Goal: Task Accomplishment & Management: Use online tool/utility

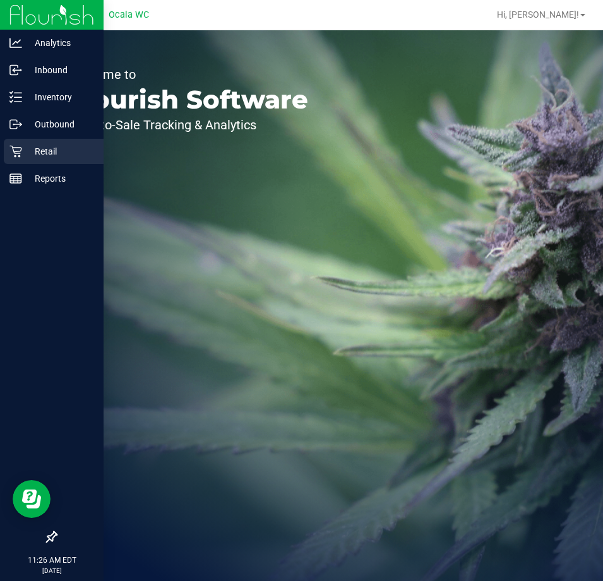
click at [21, 158] on div "Retail" at bounding box center [54, 151] width 100 height 25
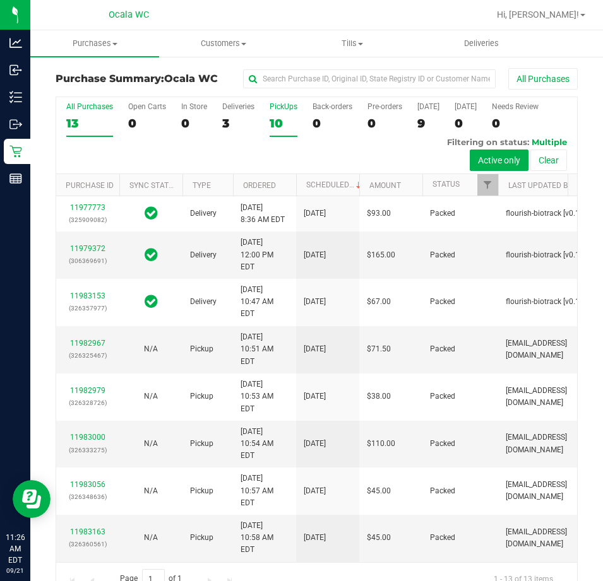
click at [280, 122] on div "10" at bounding box center [283, 123] width 28 height 15
click at [0, 0] on input "PickUps 10" at bounding box center [0, 0] width 0 height 0
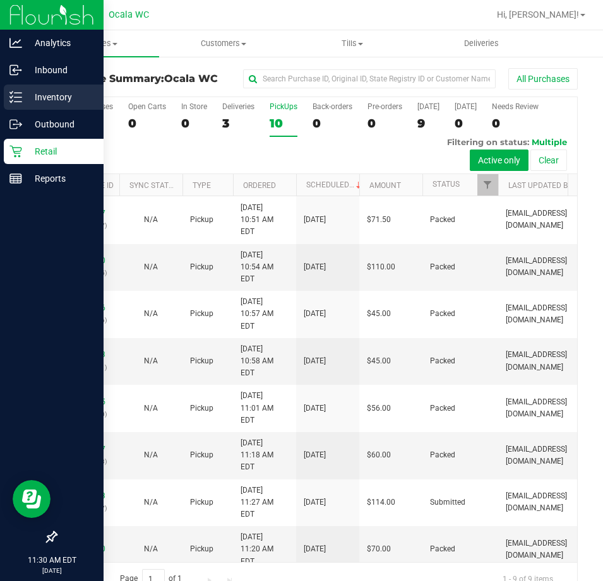
click at [28, 96] on p "Inventory" at bounding box center [60, 97] width 76 height 15
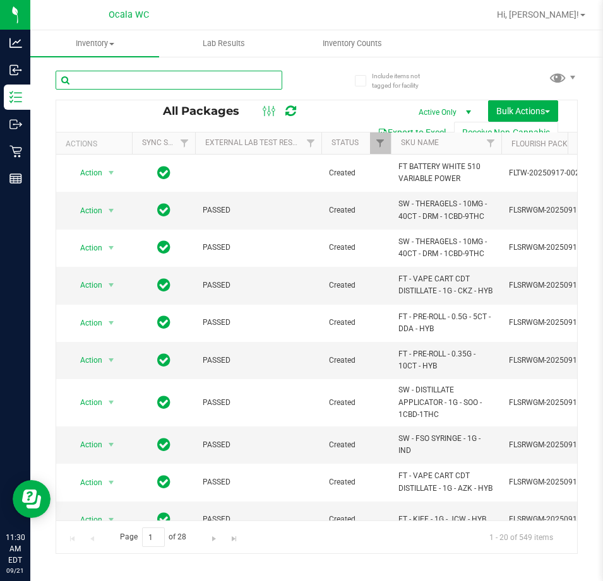
click at [167, 77] on input "text" at bounding box center [169, 80] width 227 height 19
type input "apple banana"
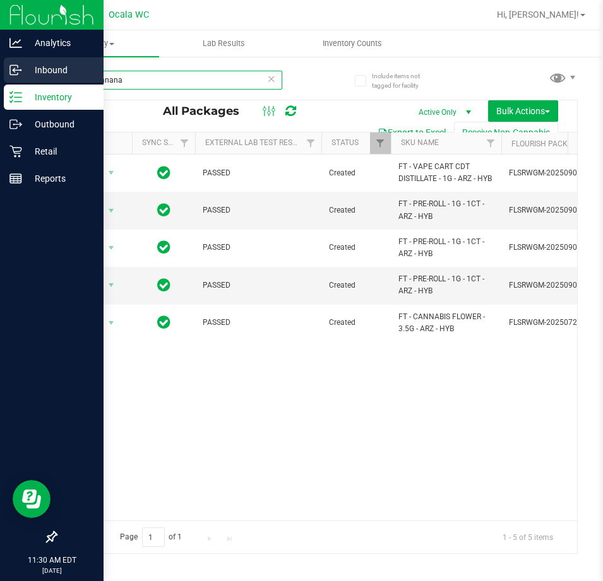
drag, startPoint x: -1, startPoint y: 82, endPoint x: 2, endPoint y: 73, distance: 9.8
click at [0, 82] on html "Analytics Inbound Inventory Outbound Retail Reports 11:30 AM EDT 09/21/2025 09/…" at bounding box center [301, 290] width 603 height 581
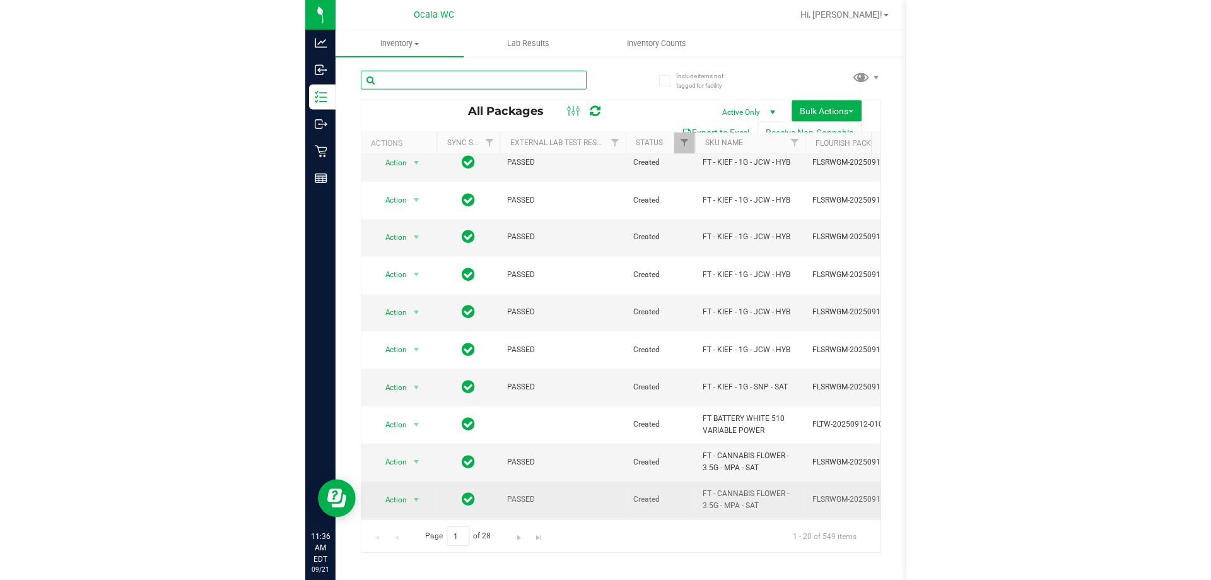
scroll to position [421, 0]
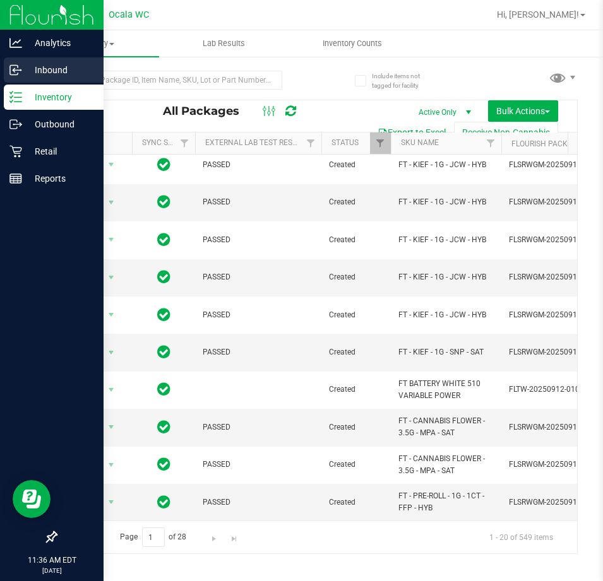
click at [25, 64] on p "Inbound" at bounding box center [60, 69] width 76 height 15
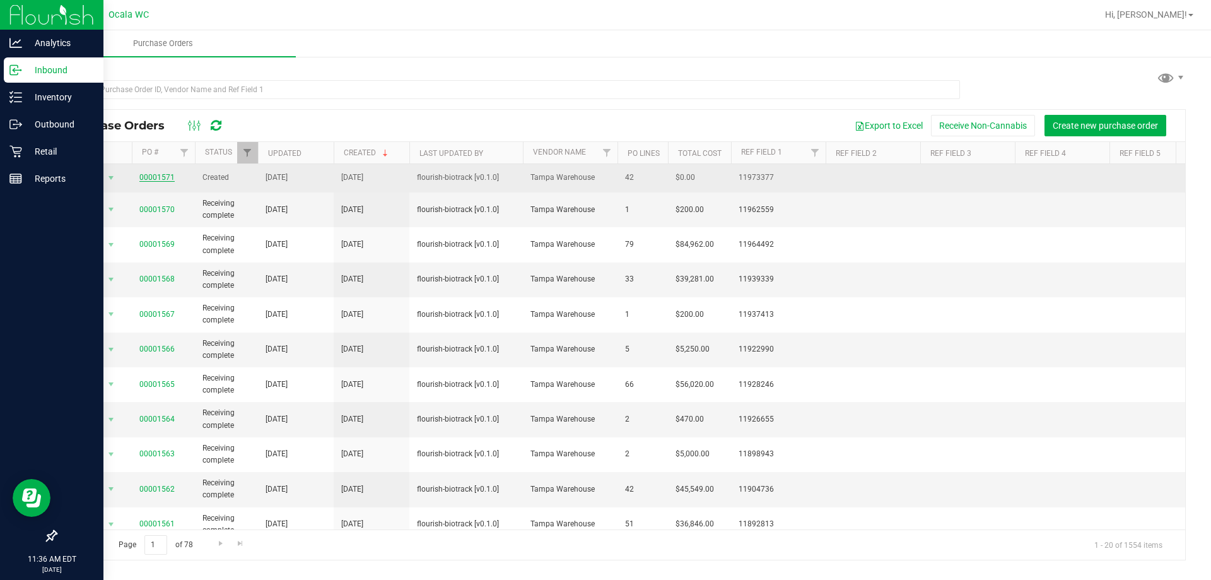
click at [156, 175] on link "00001571" at bounding box center [156, 177] width 35 height 9
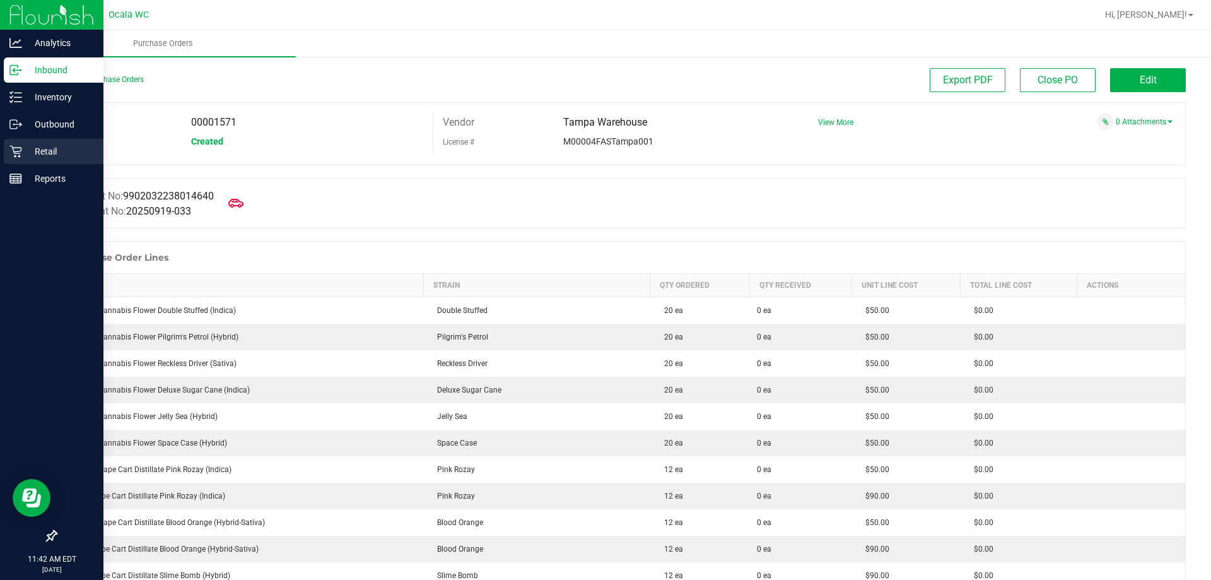
click at [15, 154] on icon at bounding box center [15, 151] width 13 height 13
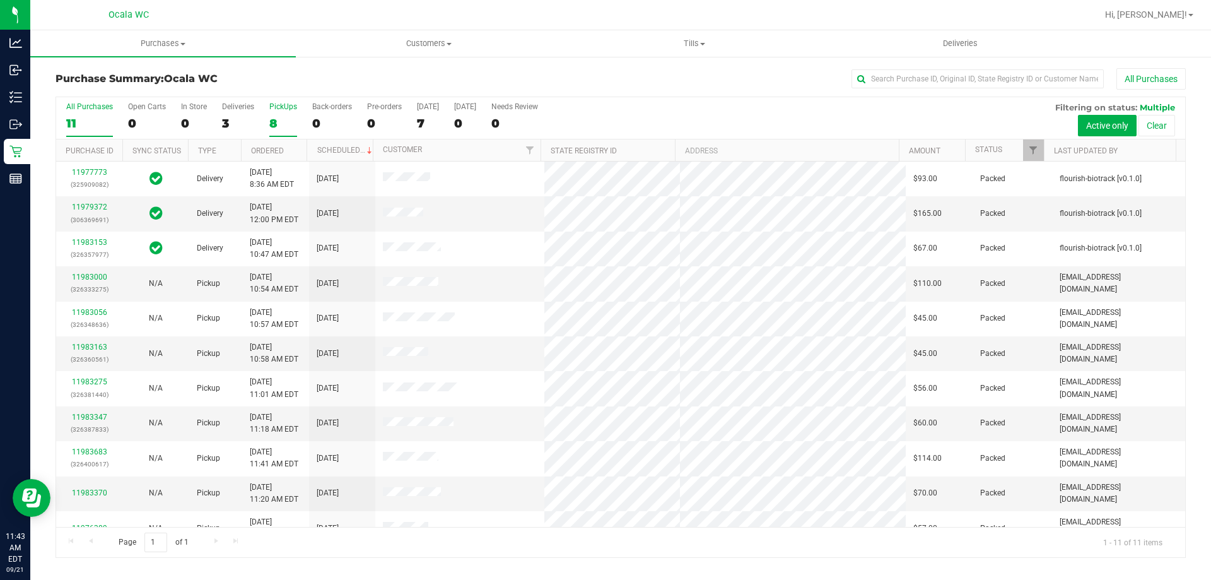
click at [287, 115] on label "PickUps 8" at bounding box center [283, 119] width 28 height 35
click at [0, 0] on input "PickUps 8" at bounding box center [0, 0] width 0 height 0
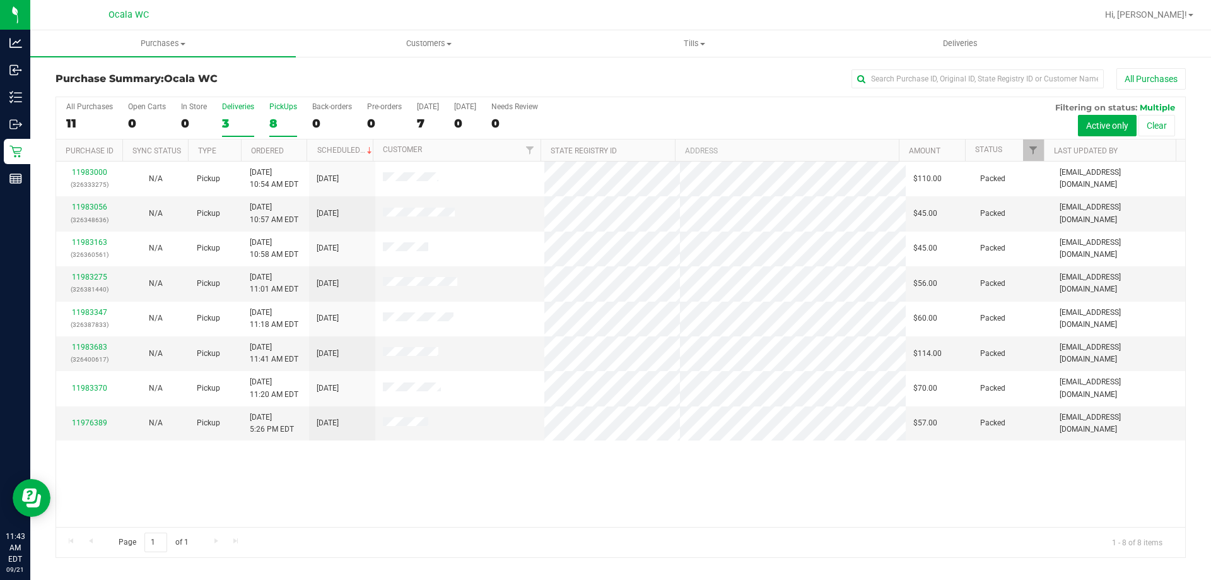
click at [245, 121] on div "3" at bounding box center [238, 123] width 32 height 15
click at [0, 0] on input "Deliveries 3" at bounding box center [0, 0] width 0 height 0
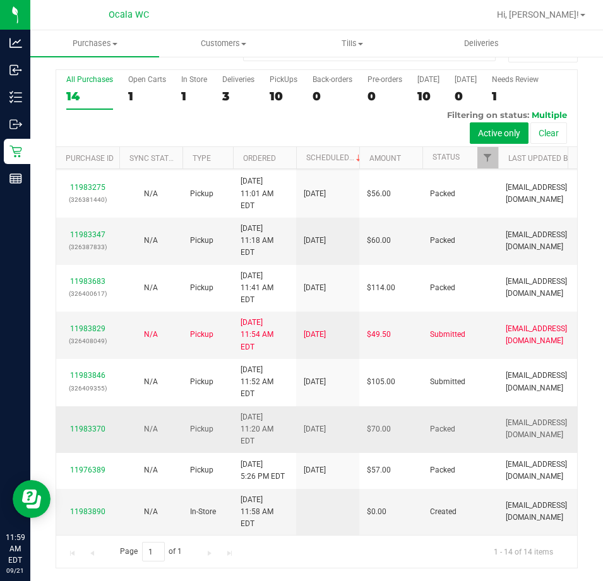
scroll to position [408, 0]
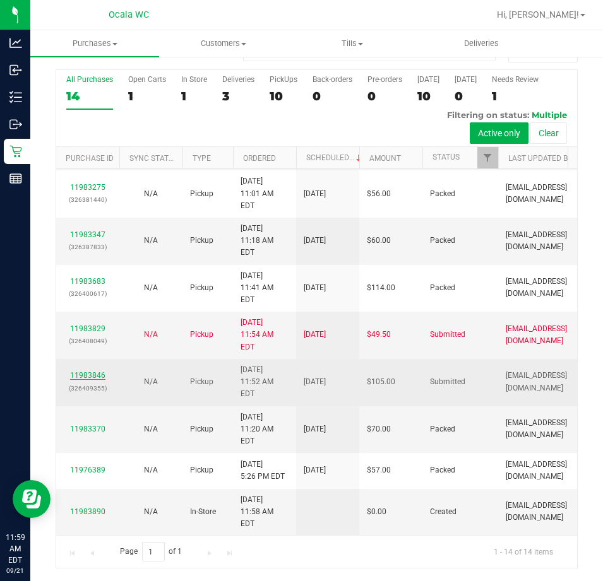
click at [87, 380] on link "11983846" at bounding box center [87, 375] width 35 height 9
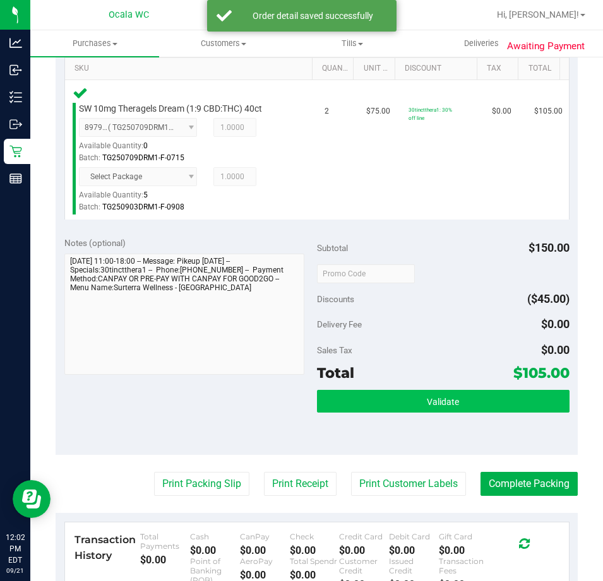
scroll to position [343, 0]
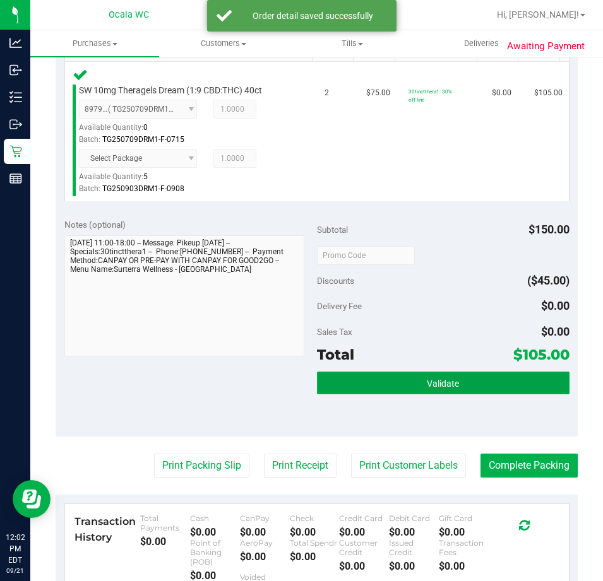
click at [462, 391] on button "Validate" at bounding box center [443, 383] width 252 height 23
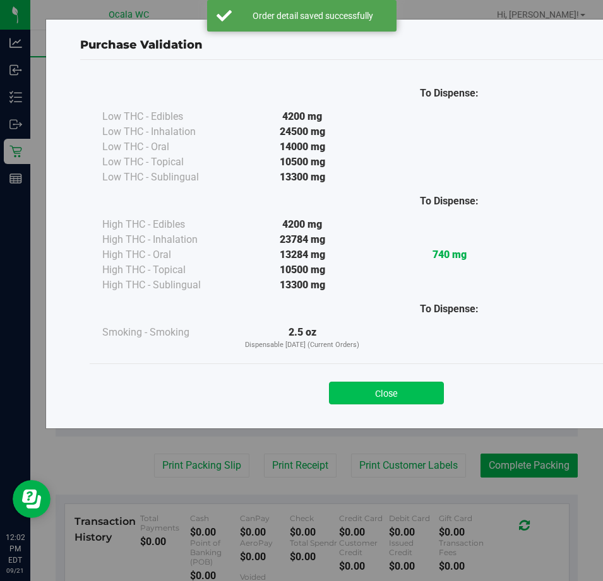
click at [360, 392] on button "Close" at bounding box center [386, 393] width 115 height 23
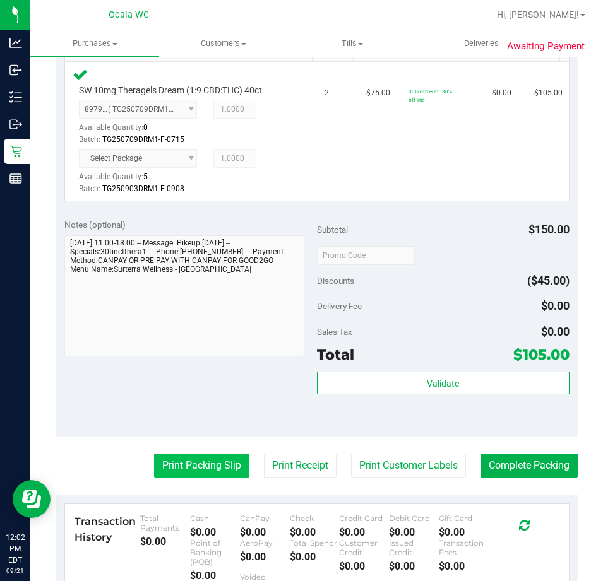
click at [205, 469] on button "Print Packing Slip" at bounding box center [201, 466] width 95 height 24
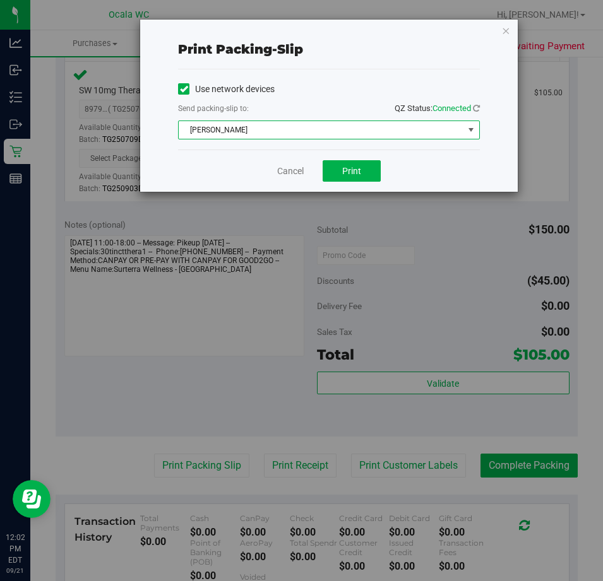
click at [250, 123] on span "[PERSON_NAME]" at bounding box center [321, 130] width 285 height 18
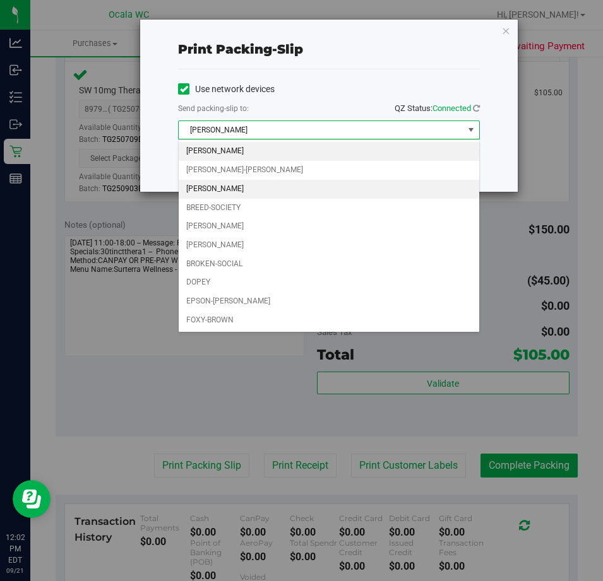
click at [262, 188] on li "[PERSON_NAME]" at bounding box center [329, 189] width 300 height 19
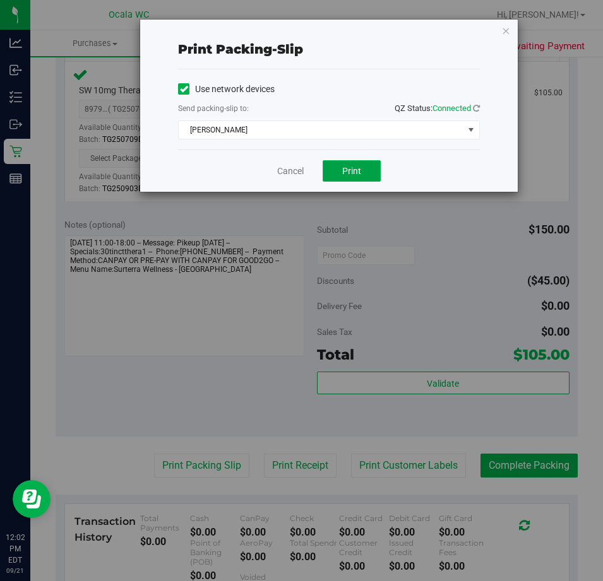
click at [356, 172] on span "Print" at bounding box center [351, 171] width 19 height 10
click at [302, 175] on link "Cancel" at bounding box center [290, 171] width 27 height 13
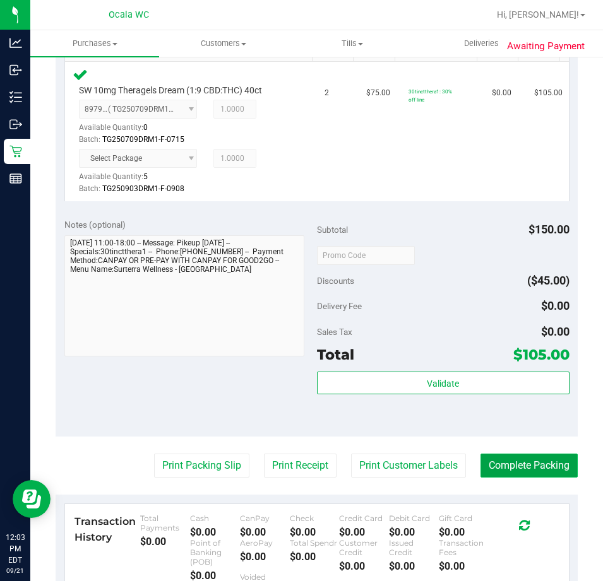
click at [521, 466] on button "Complete Packing" at bounding box center [528, 466] width 97 height 24
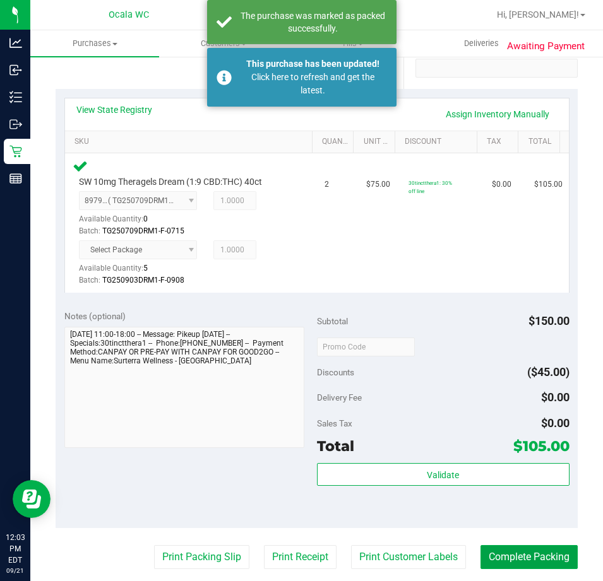
scroll to position [0, 0]
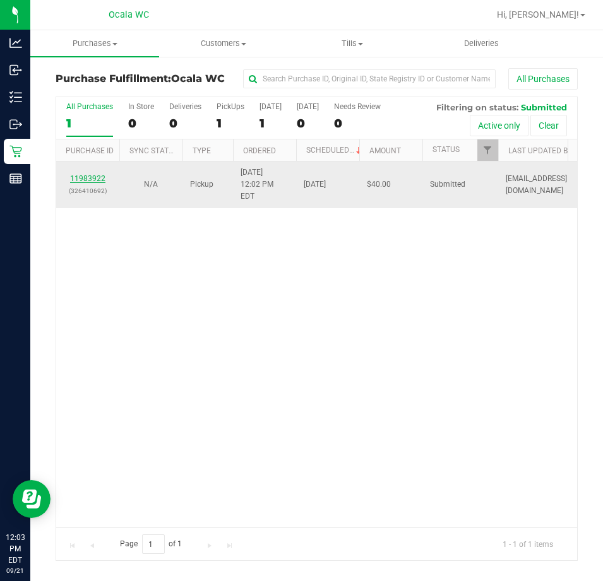
click at [91, 174] on link "11983922" at bounding box center [87, 178] width 35 height 9
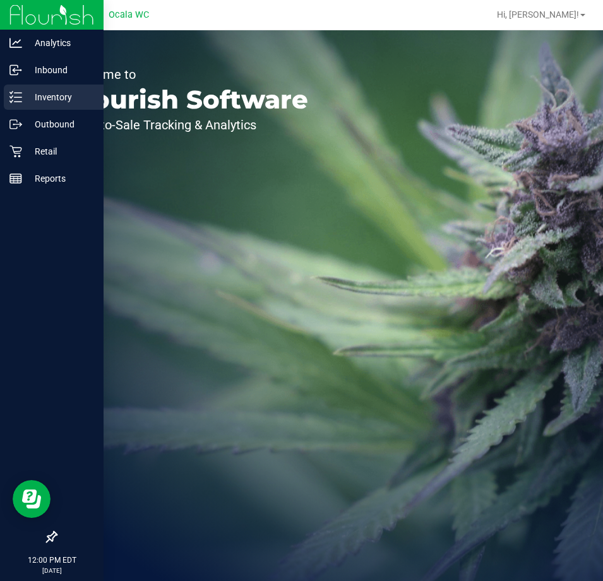
click at [20, 100] on icon at bounding box center [15, 97] width 13 height 13
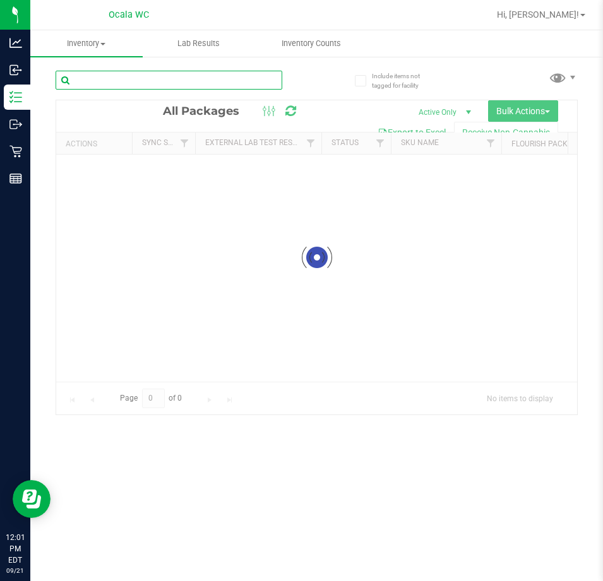
click at [191, 77] on input "text" at bounding box center [169, 80] width 227 height 19
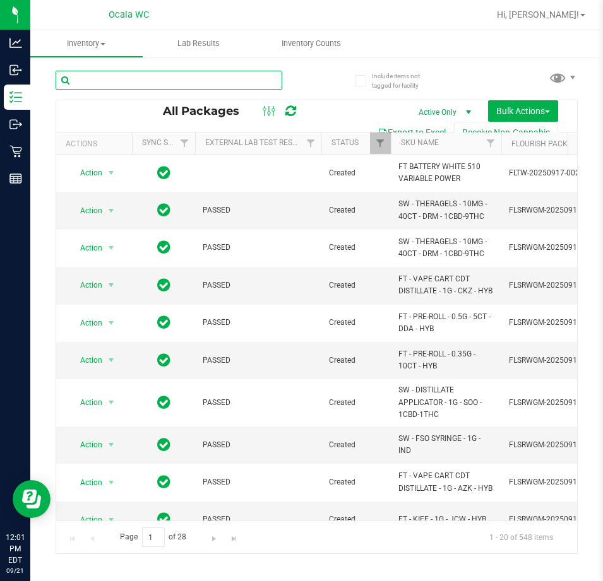
click at [190, 74] on input "text" at bounding box center [169, 80] width 227 height 19
type input "0759589135794632"
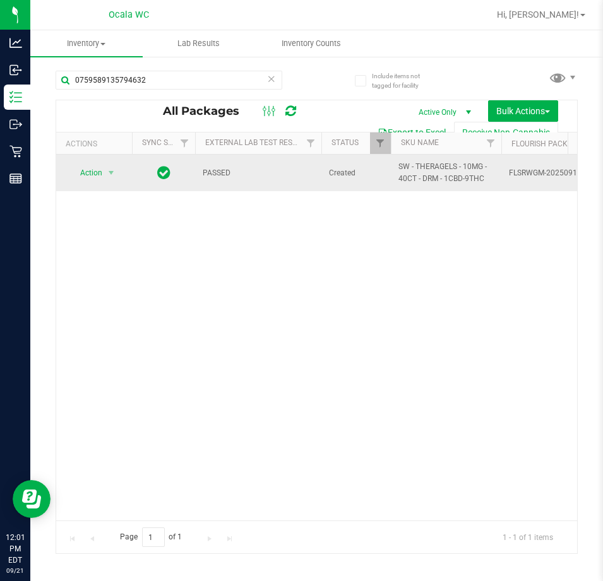
click at [77, 162] on td "Action Action Edit attributes Global inventory Locate package Package audit log…" at bounding box center [94, 173] width 76 height 37
click at [94, 170] on span "Action" at bounding box center [86, 173] width 34 height 18
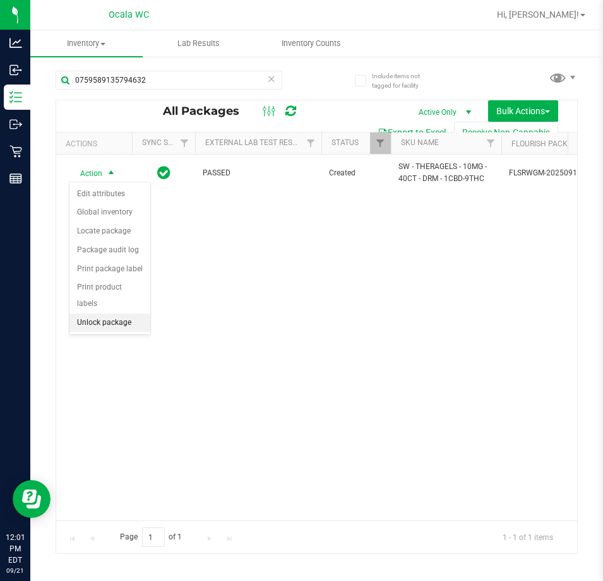
click at [108, 314] on li "Unlock package" at bounding box center [109, 323] width 81 height 19
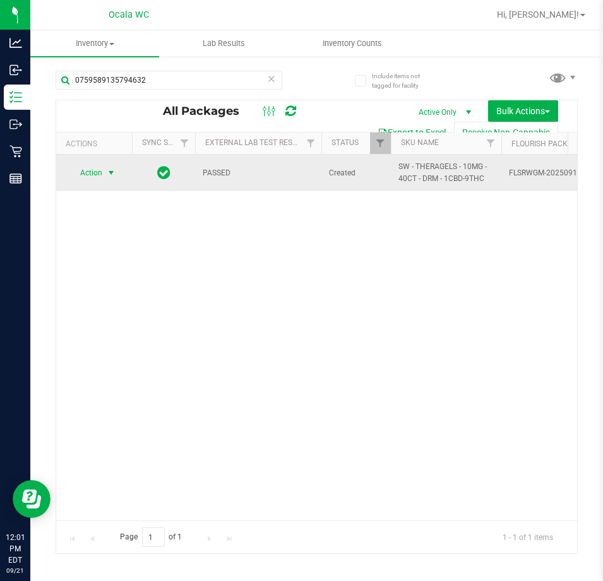
click at [83, 174] on span "Action" at bounding box center [86, 173] width 34 height 18
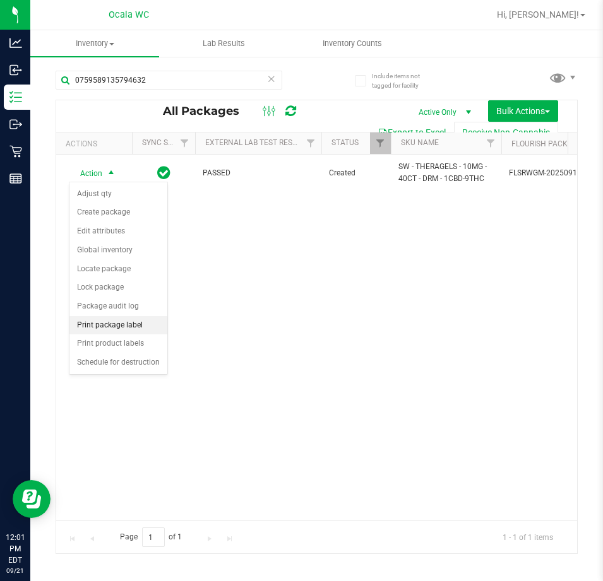
click at [156, 319] on li "Print package label" at bounding box center [118, 325] width 98 height 19
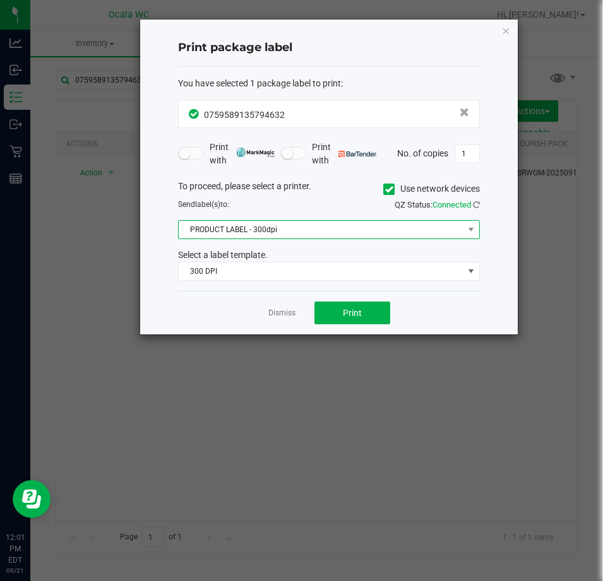
click at [274, 232] on span "PRODUCT LABEL - 300dpi" at bounding box center [321, 230] width 285 height 18
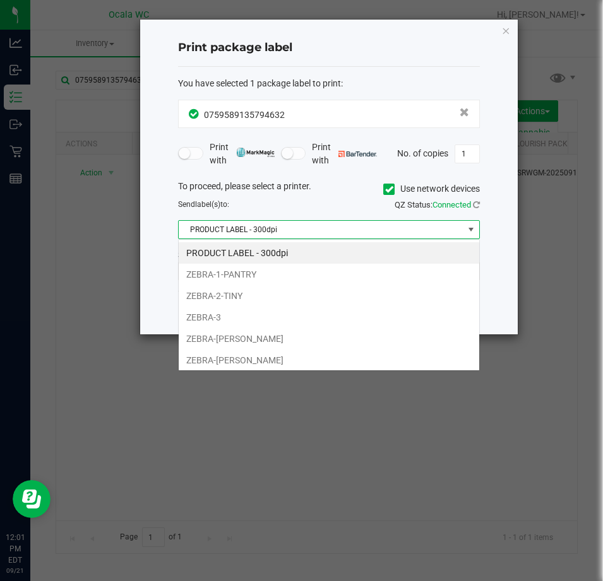
scroll to position [19, 302]
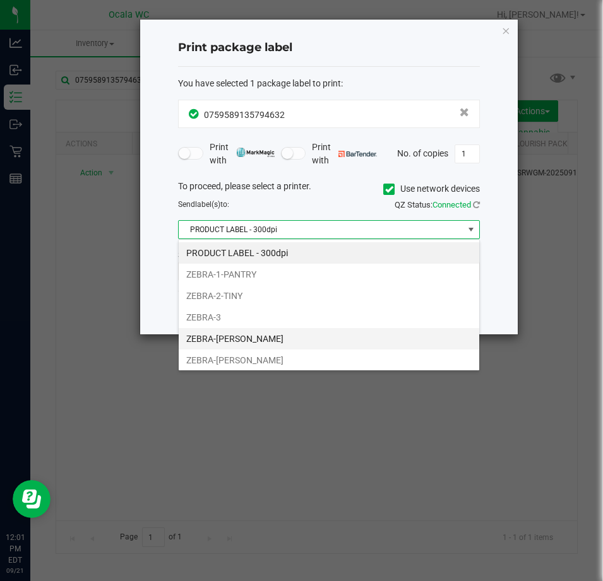
click at [273, 334] on li "ZEBRA-BRANDY-CLARK" at bounding box center [329, 338] width 300 height 21
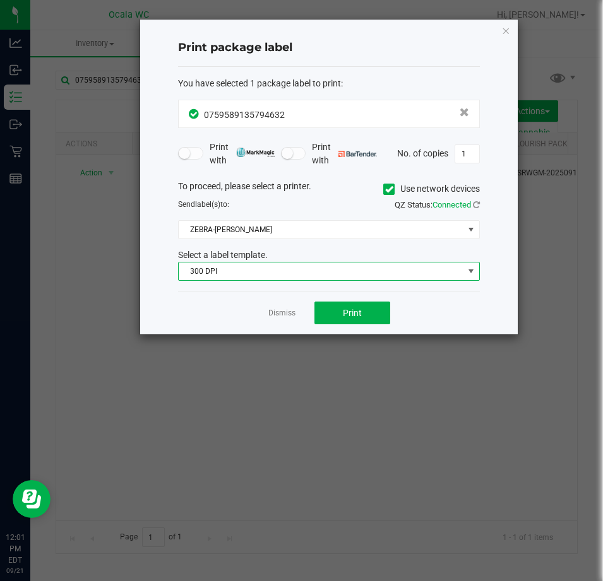
click at [260, 269] on span "300 DPI" at bounding box center [321, 271] width 285 height 18
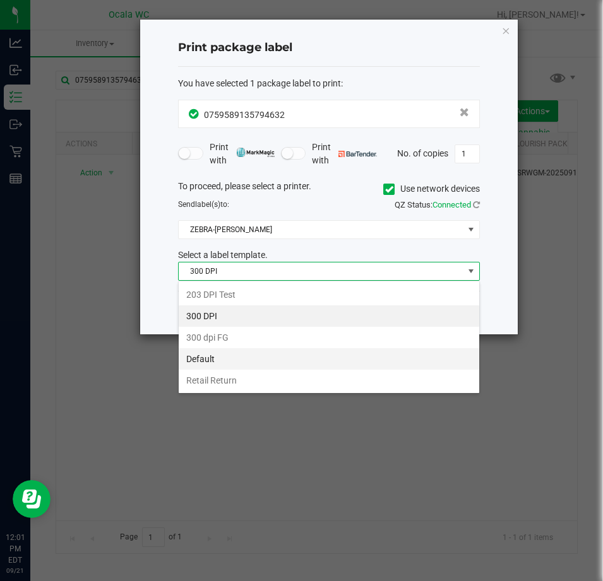
click at [249, 353] on li "Default" at bounding box center [329, 358] width 300 height 21
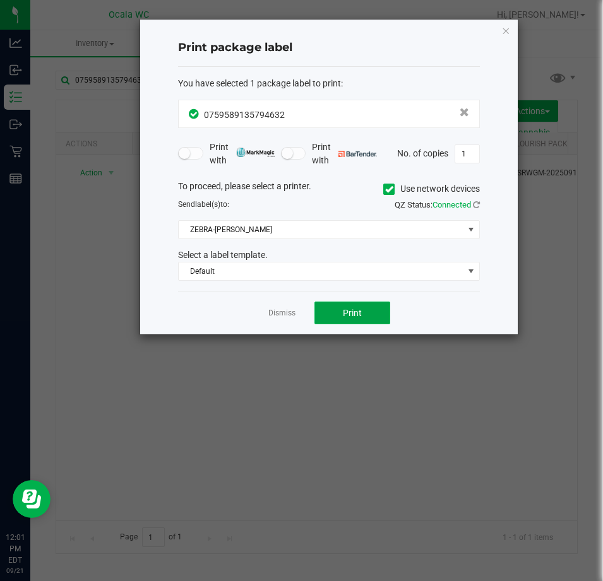
click at [331, 306] on button "Print" at bounding box center [352, 313] width 76 height 23
click at [505, 29] on icon "button" at bounding box center [505, 30] width 9 height 15
